Goal: Navigation & Orientation: Find specific page/section

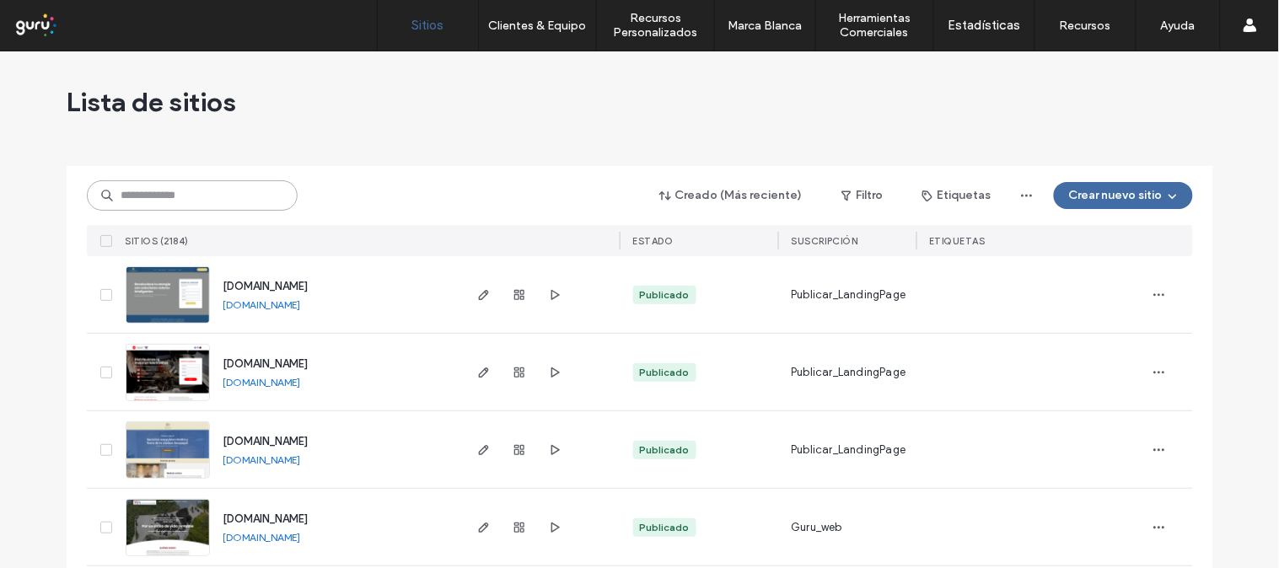
click at [178, 192] on input at bounding box center [192, 195] width 211 height 30
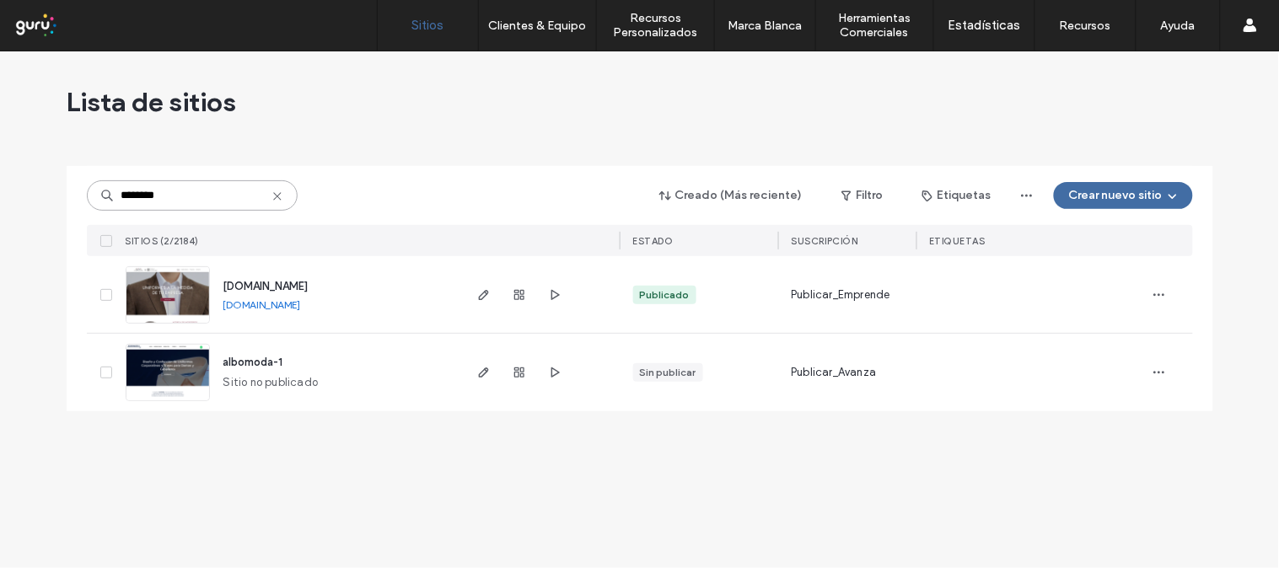
type input "********"
drag, startPoint x: 354, startPoint y: 288, endPoint x: 256, endPoint y: 288, distance: 97.8
click at [254, 289] on div "[DOMAIN_NAME] [DOMAIN_NAME]" at bounding box center [335, 294] width 250 height 77
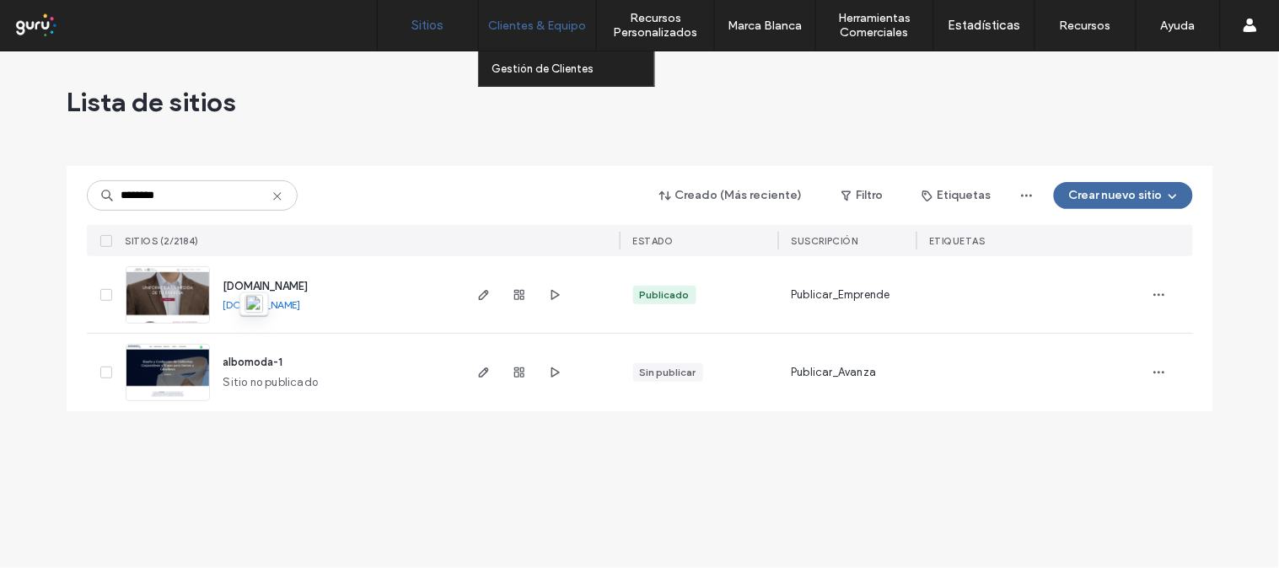
copy span "[DOMAIN_NAME]"
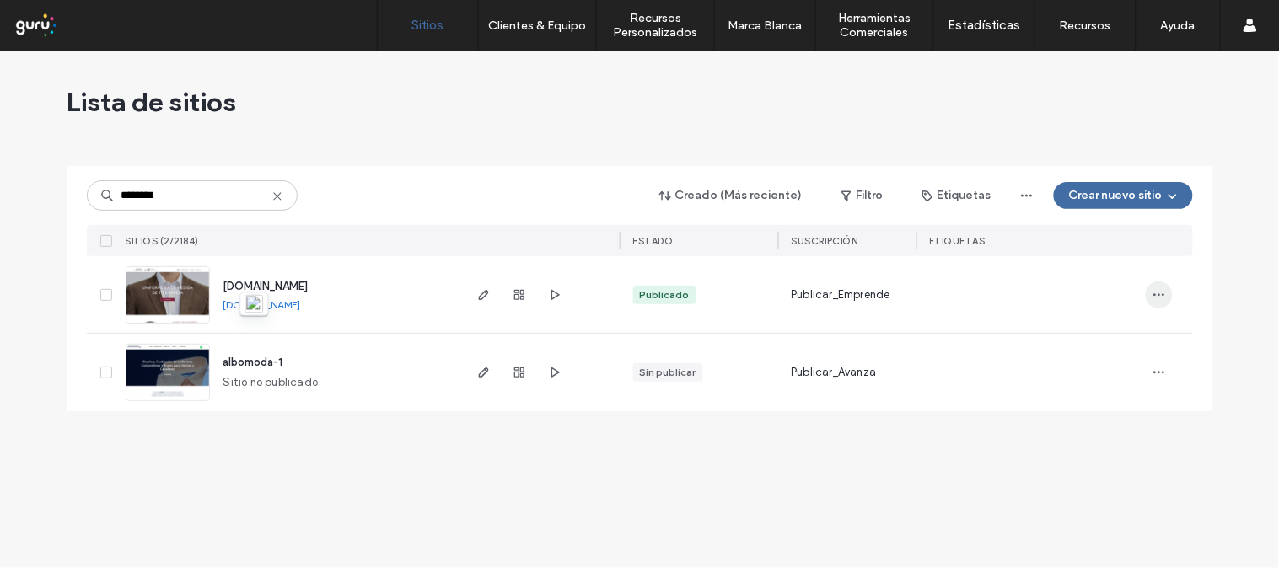
click at [1155, 292] on icon "button" at bounding box center [1159, 294] width 13 height 13
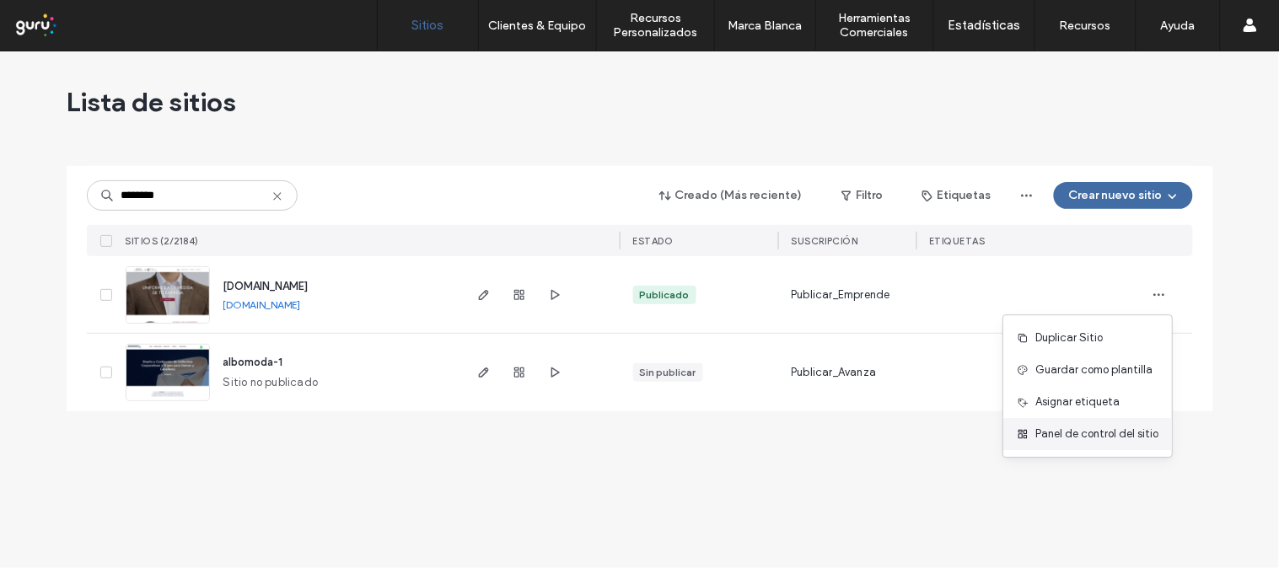
click at [1079, 426] on span "Panel de control del sitio" at bounding box center [1097, 434] width 123 height 17
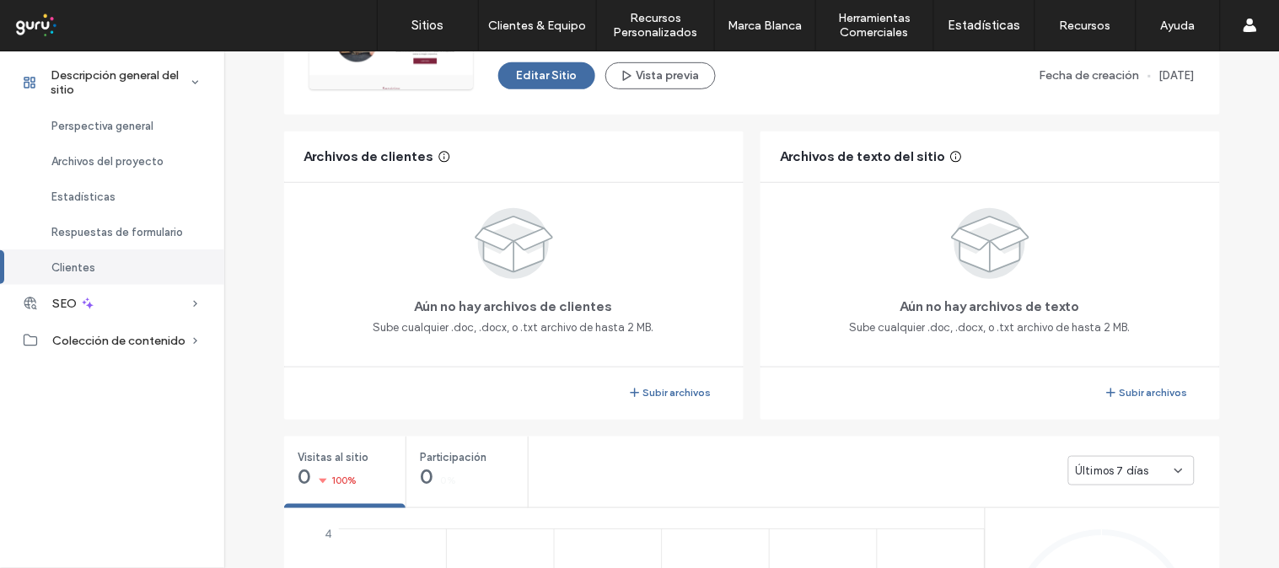
scroll to position [231, 0]
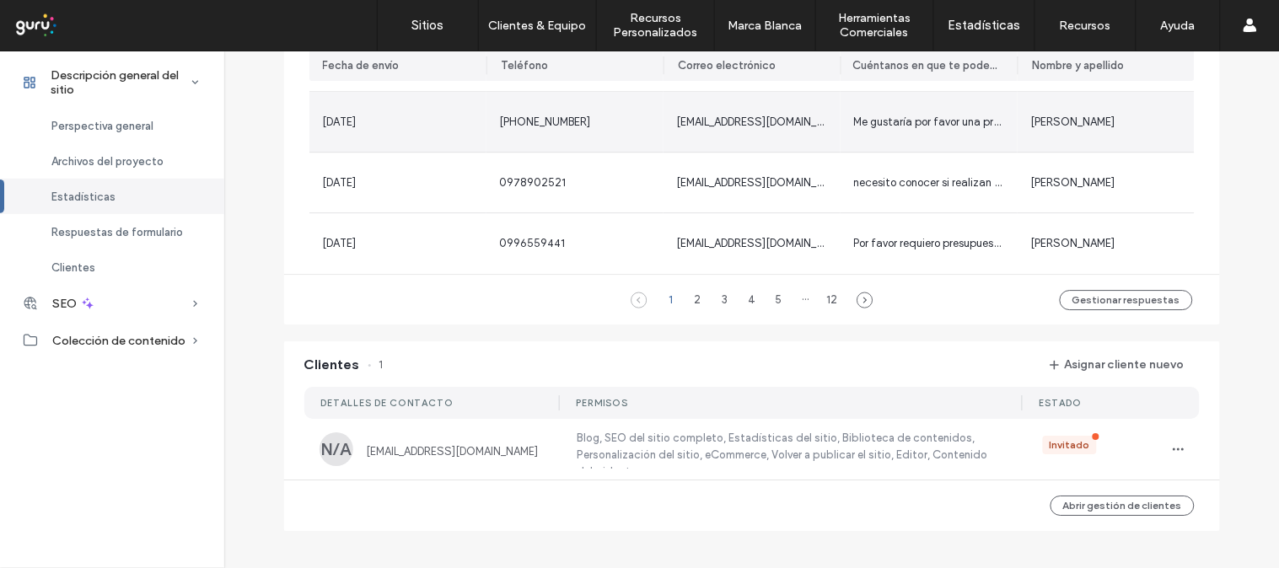
scroll to position [1262, 0]
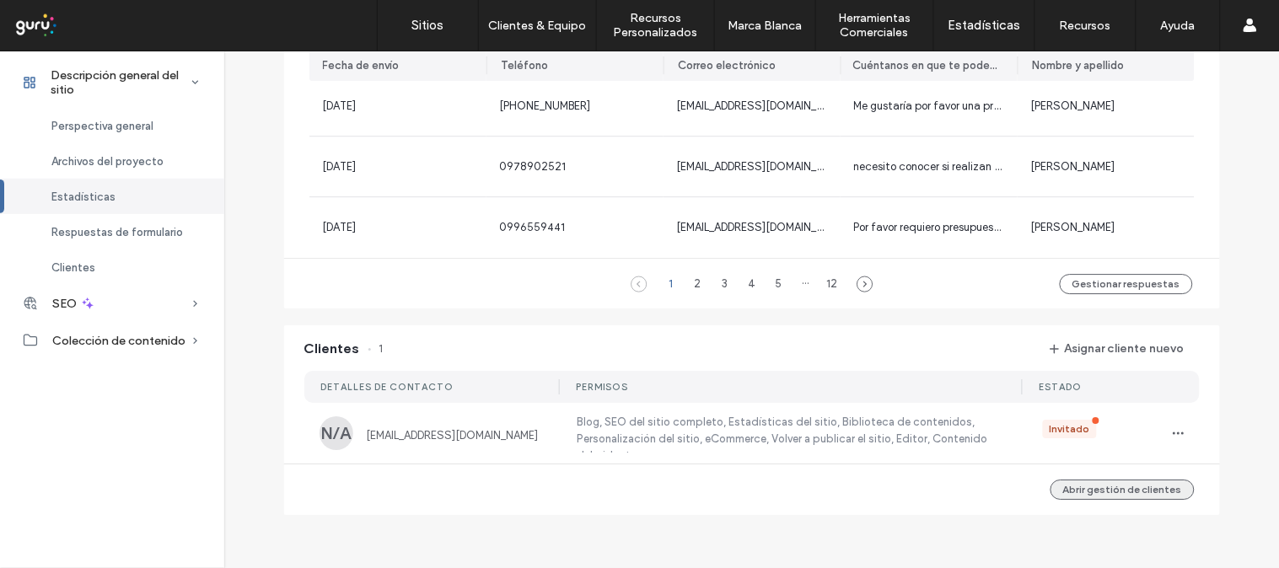
click at [1106, 492] on button "Abrir gestión de clientes" at bounding box center [1123, 490] width 144 height 20
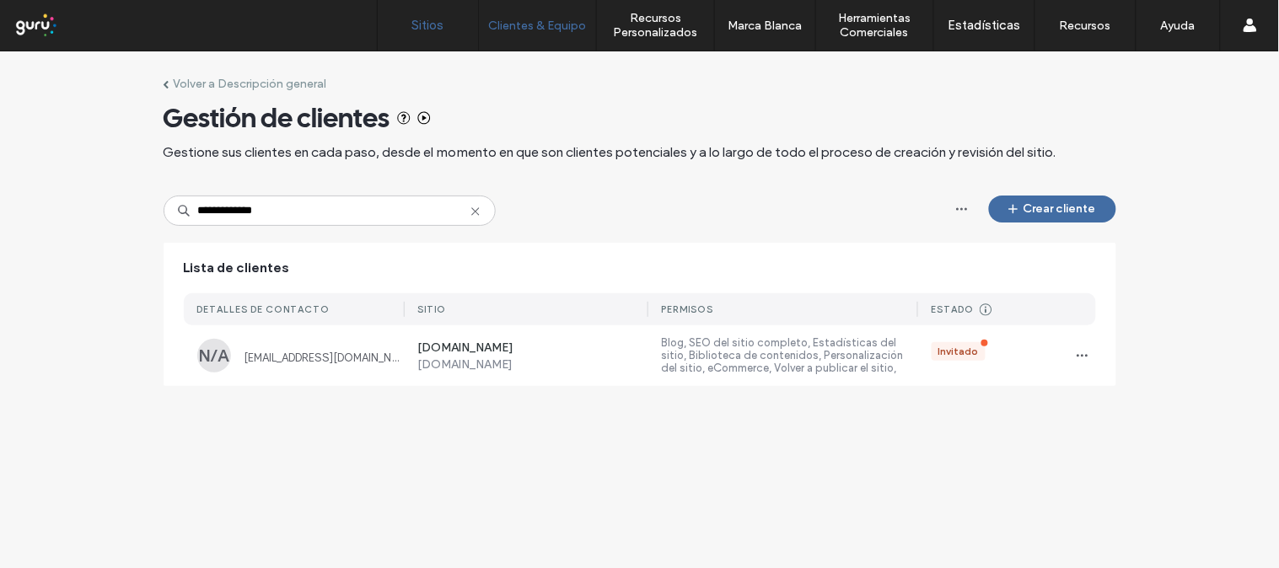
click at [449, 20] on link "Sitios" at bounding box center [428, 25] width 100 height 51
